Goal: Check status

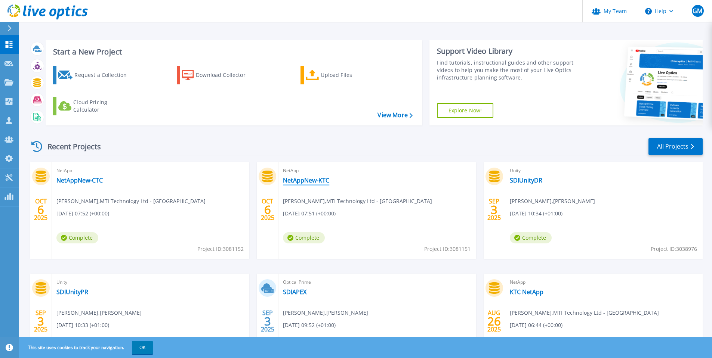
click at [311, 181] on link "NetAppNew-KTC" at bounding box center [306, 180] width 46 height 7
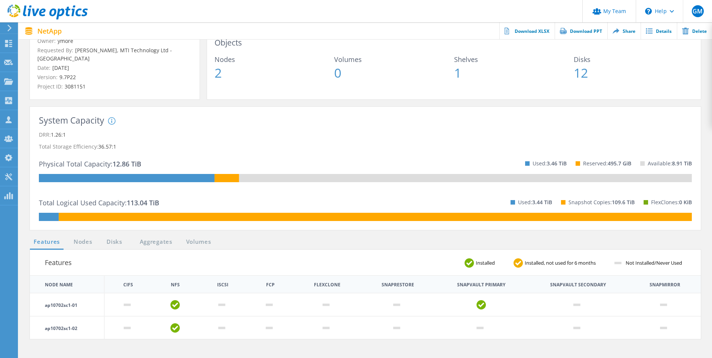
scroll to position [75, 0]
